Goal: Task Accomplishment & Management: Manage account settings

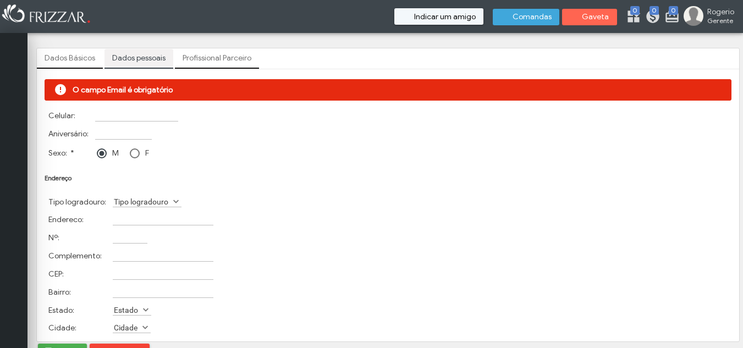
click at [86, 59] on link "Dados Básicos" at bounding box center [70, 58] width 66 height 19
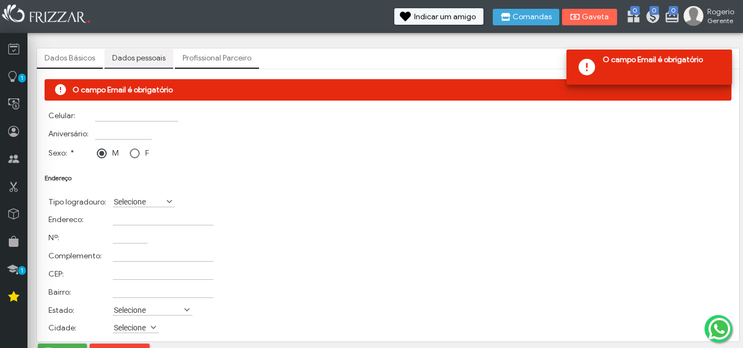
click at [81, 53] on link "Dados Básicos" at bounding box center [70, 58] width 66 height 19
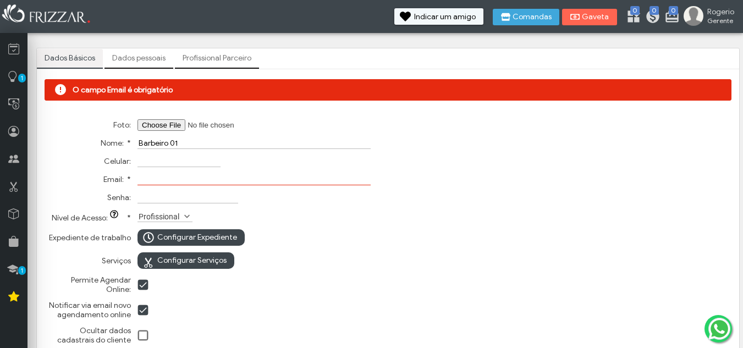
click at [170, 173] on td at bounding box center [254, 179] width 239 height 17
click at [169, 178] on input "Email: *" at bounding box center [254, 180] width 233 height 12
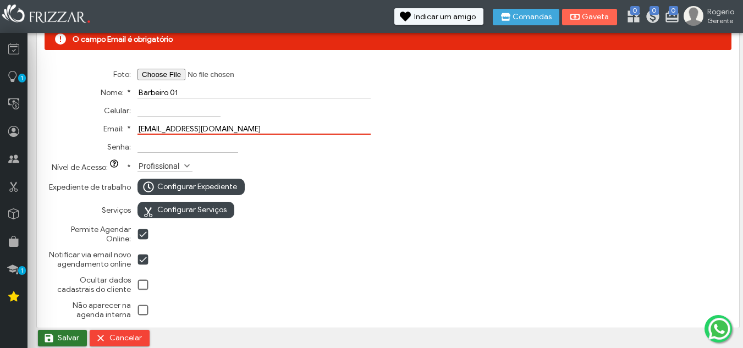
type input "[EMAIL_ADDRESS][DOMAIN_NAME]"
click at [64, 331] on span "Salvar" at bounding box center [68, 338] width 21 height 17
